Goal: Browse casually

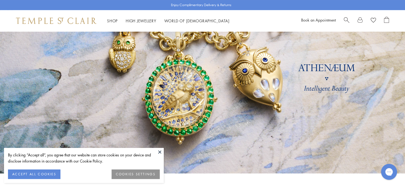
scroll to position [53, 0]
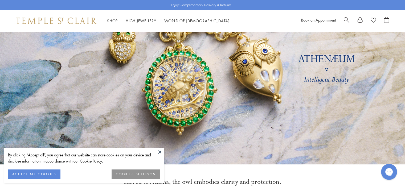
click at [257, 102] on link at bounding box center [202, 71] width 405 height 186
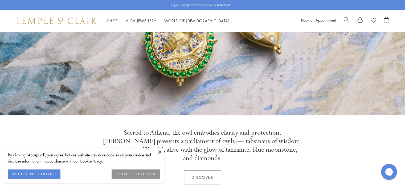
scroll to position [107, 0]
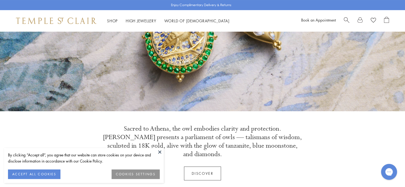
click at [161, 146] on p "Sacred to Athena, the owl embodies clarity and protection. [PERSON_NAME] presen…" at bounding box center [203, 142] width 200 height 34
click at [161, 153] on button at bounding box center [160, 152] width 8 height 8
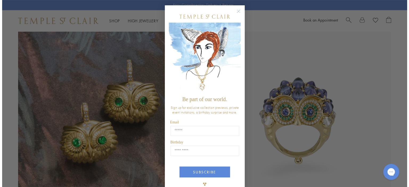
scroll to position [668, 0]
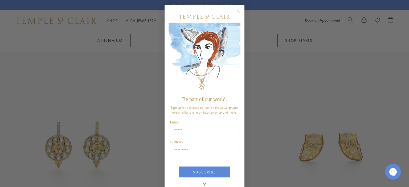
click at [237, 11] on icon "Close dialog" at bounding box center [238, 11] width 3 height 3
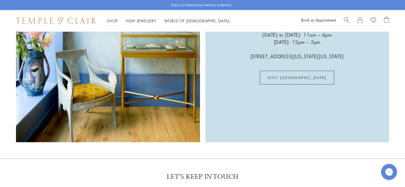
scroll to position [1544, 0]
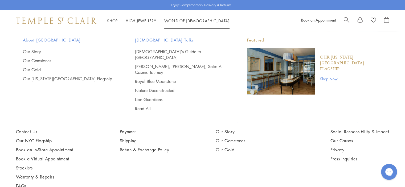
click at [195, 19] on link "World of Temple World of Temple" at bounding box center [196, 20] width 65 height 5
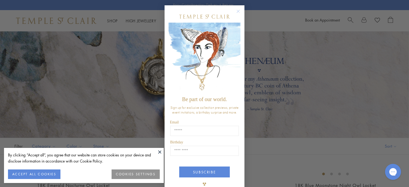
click at [237, 10] on circle "Close dialog" at bounding box center [238, 11] width 6 height 6
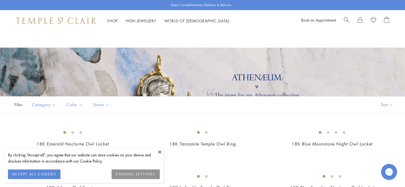
scroll to position [133, 0]
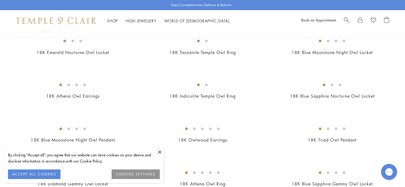
click at [159, 153] on button at bounding box center [160, 152] width 8 height 8
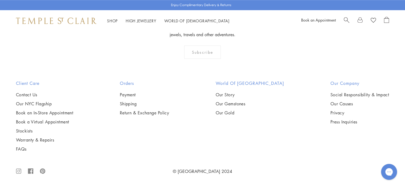
scroll to position [1038, 0]
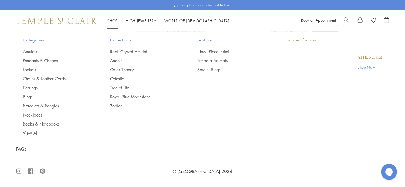
click at [113, 21] on link "Shop Shop" at bounding box center [112, 20] width 11 height 5
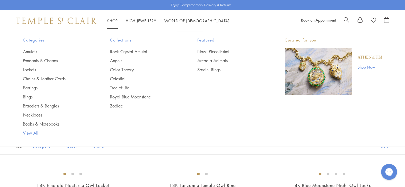
click at [34, 134] on link "View All" at bounding box center [56, 133] width 66 height 6
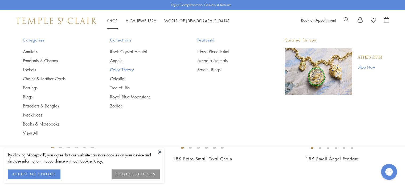
click at [123, 68] on link "Color Theory" at bounding box center [143, 70] width 66 height 6
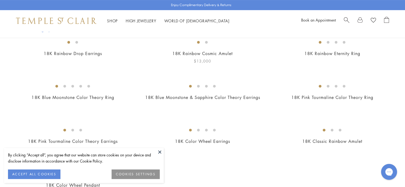
scroll to position [266, 0]
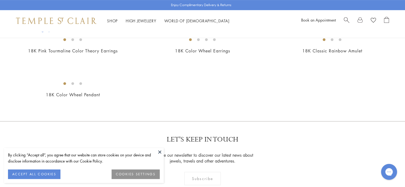
click at [161, 153] on button at bounding box center [160, 152] width 8 height 8
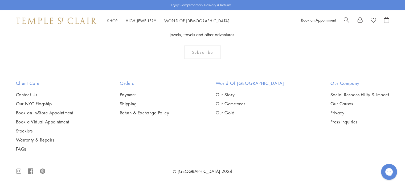
scroll to position [772, 0]
